Goal: Transaction & Acquisition: Purchase product/service

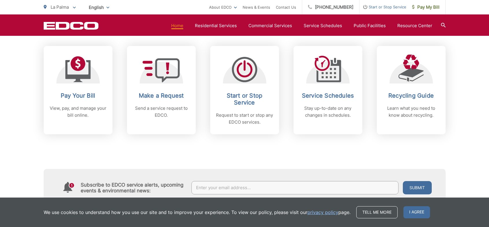
scroll to position [232, 0]
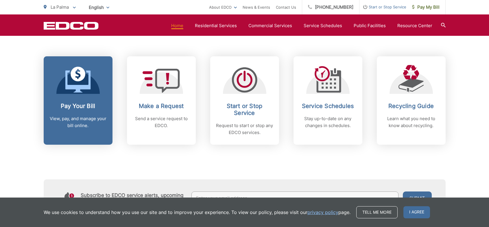
click at [70, 99] on link "Pay Your Bill View, pay, and manage your bill online." at bounding box center [78, 100] width 69 height 89
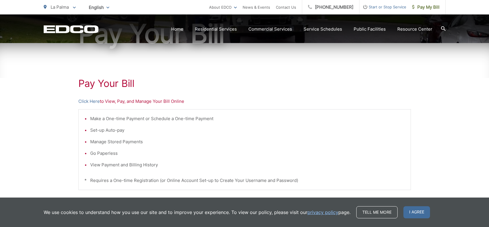
scroll to position [87, 0]
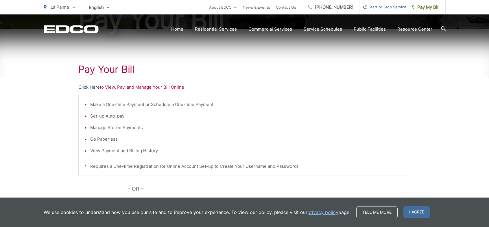
click at [89, 85] on link "Click Here" at bounding box center [88, 87] width 21 height 7
click at [70, 28] on icon "EDCD logo. Return to the homepage." at bounding box center [71, 29] width 55 height 8
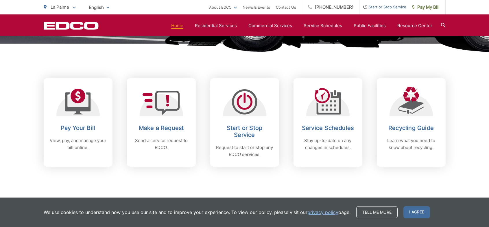
scroll to position [203, 0]
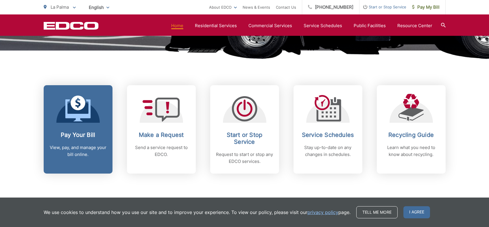
click at [79, 116] on icon at bounding box center [77, 111] width 25 height 22
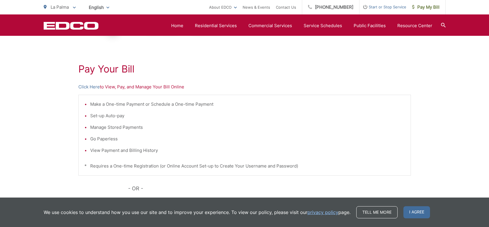
scroll to position [68, 0]
